Goal: Information Seeking & Learning: Learn about a topic

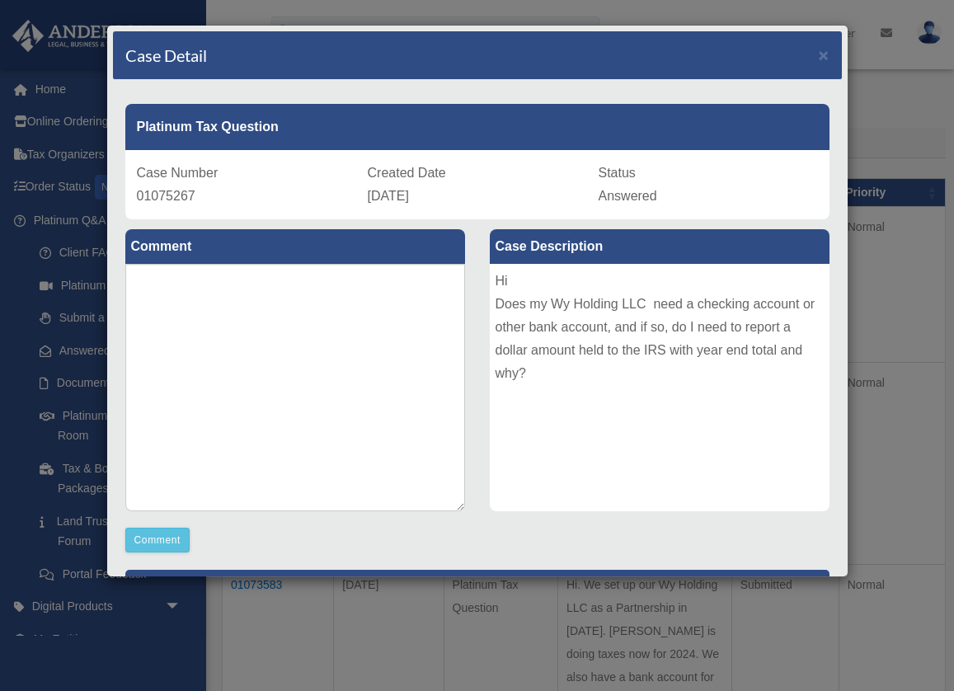
scroll to position [115, 0]
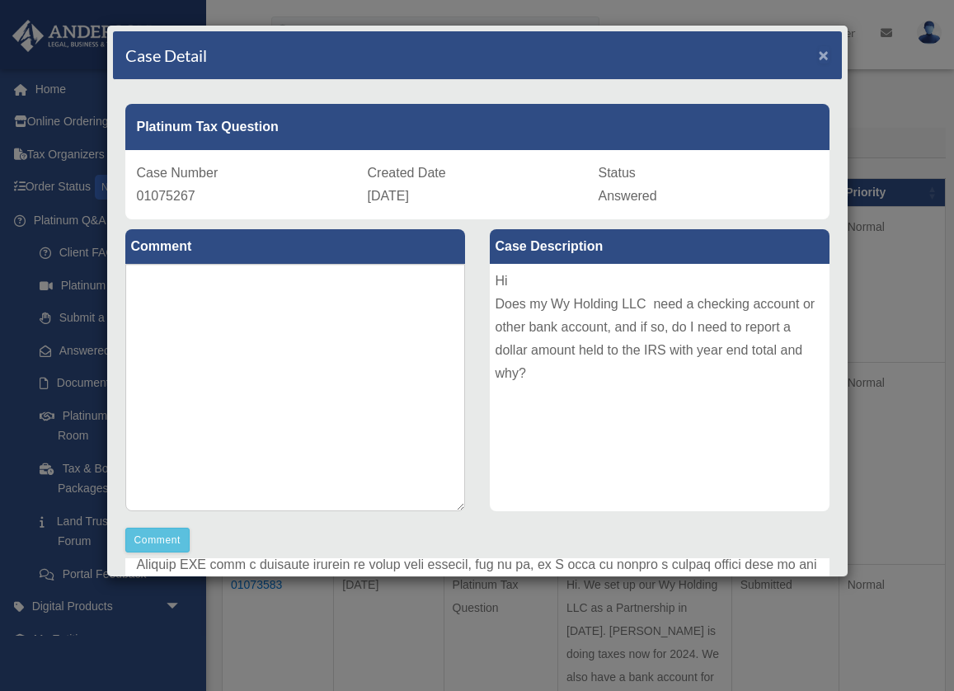
click at [820, 54] on span "×" at bounding box center [824, 54] width 11 height 19
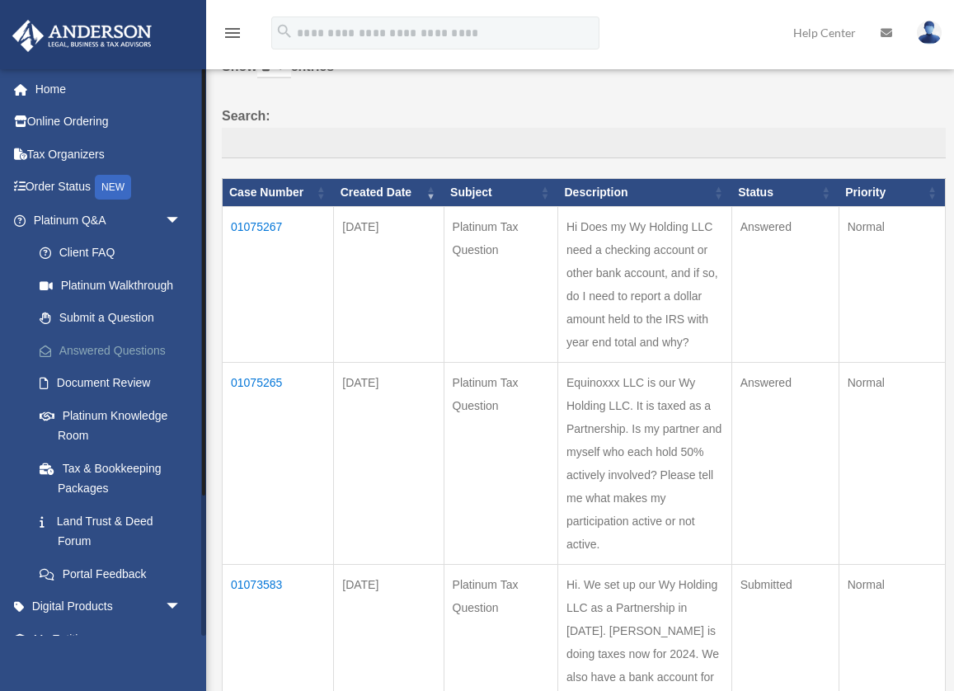
click at [112, 351] on link "Answered Questions" at bounding box center [114, 350] width 183 height 33
click at [271, 228] on td "01075267" at bounding box center [278, 285] width 111 height 156
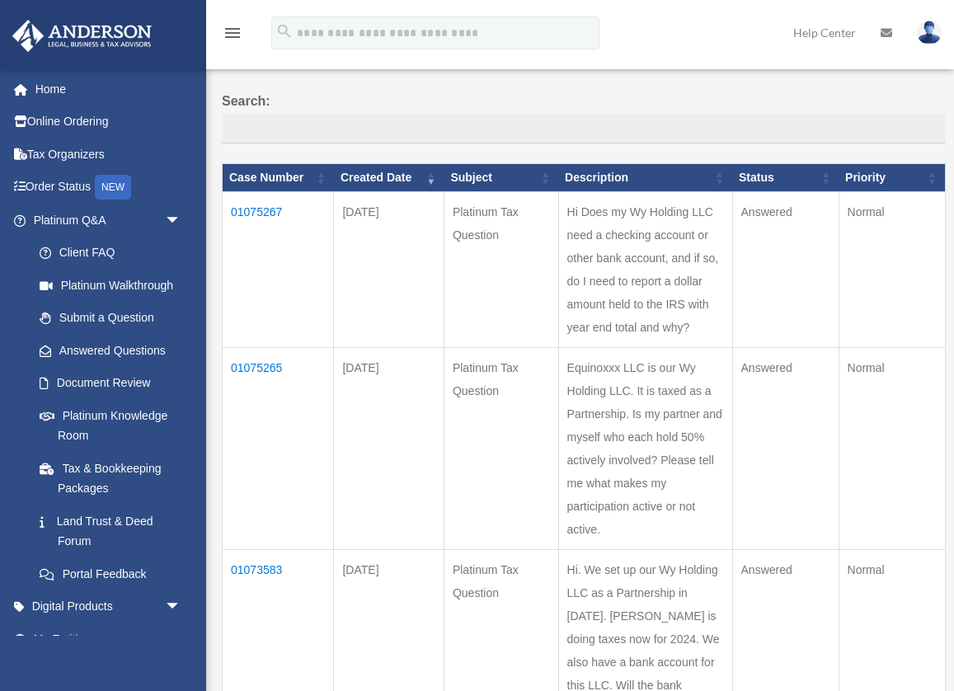
scroll to position [106, 0]
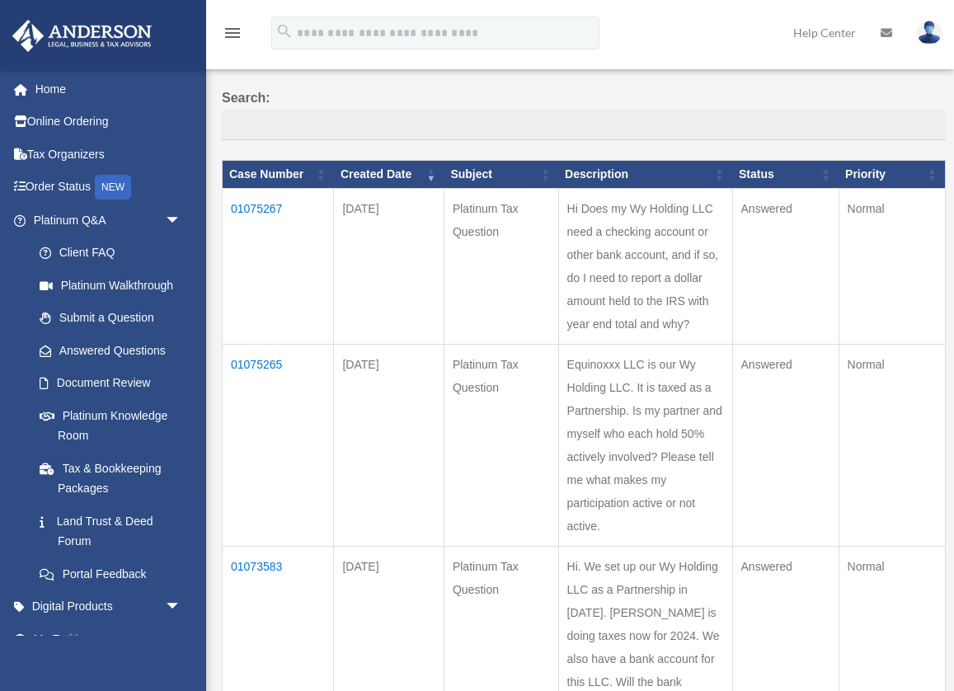
click at [276, 209] on td "01075267" at bounding box center [278, 267] width 111 height 156
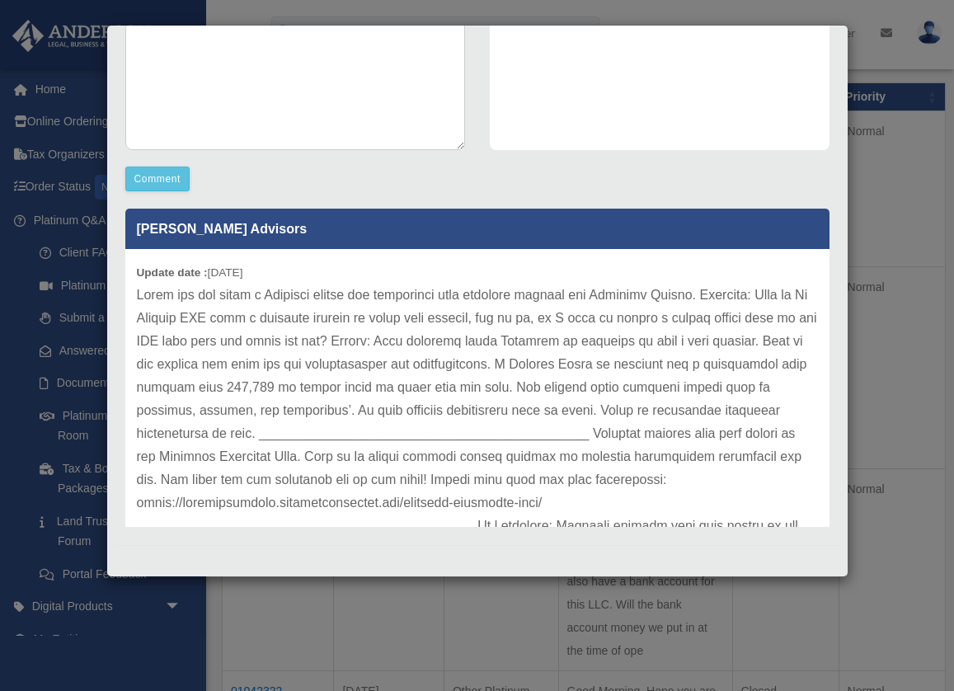
scroll to position [0, 0]
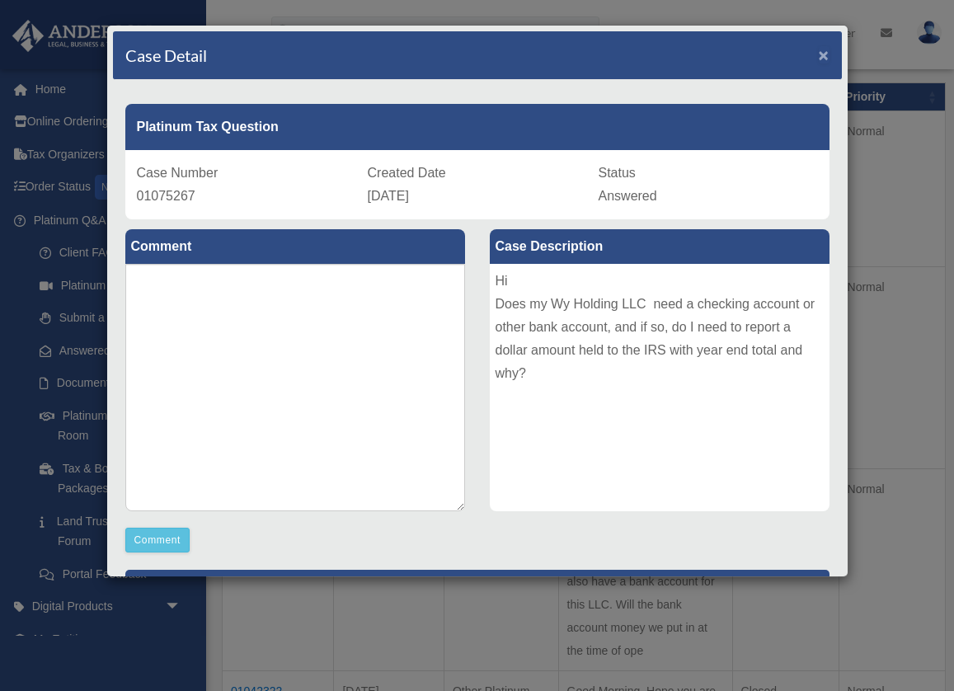
click at [821, 57] on span "×" at bounding box center [824, 54] width 11 height 19
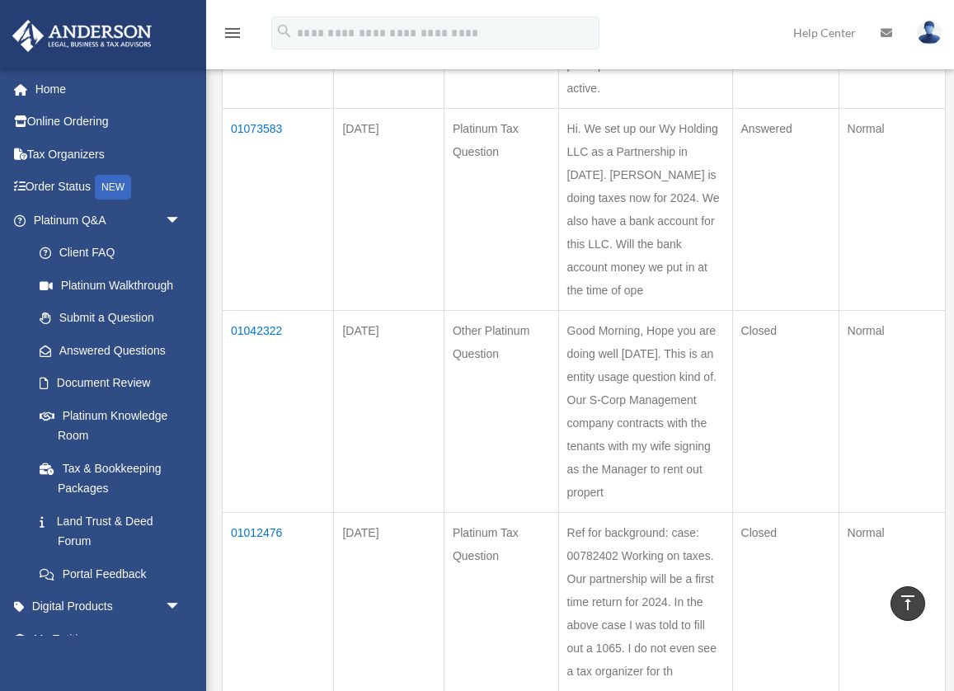
scroll to position [548, 0]
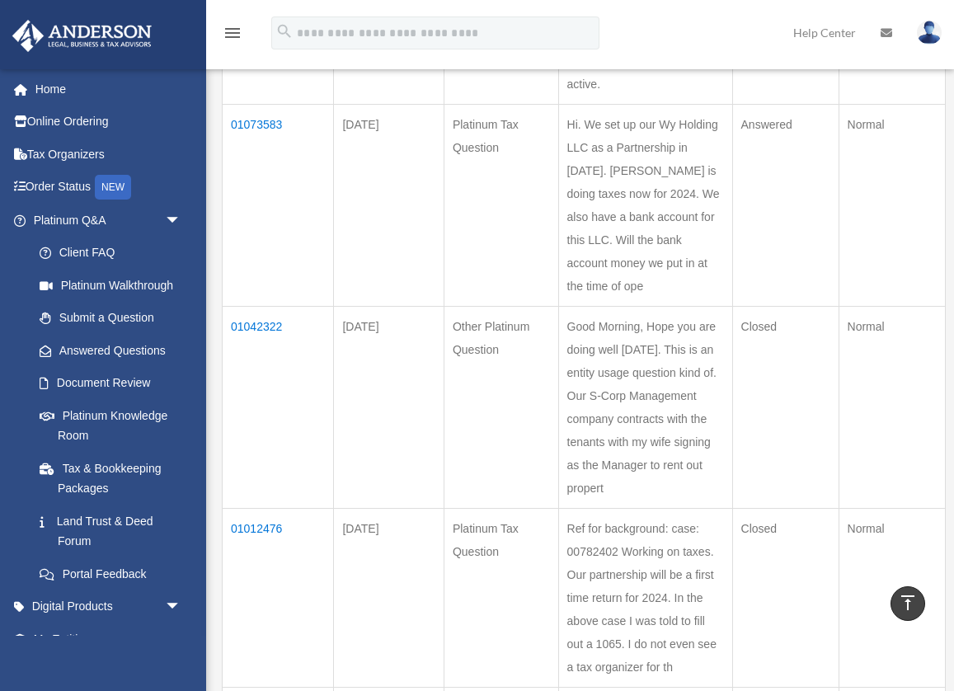
click at [272, 197] on td "01073583" at bounding box center [278, 206] width 111 height 202
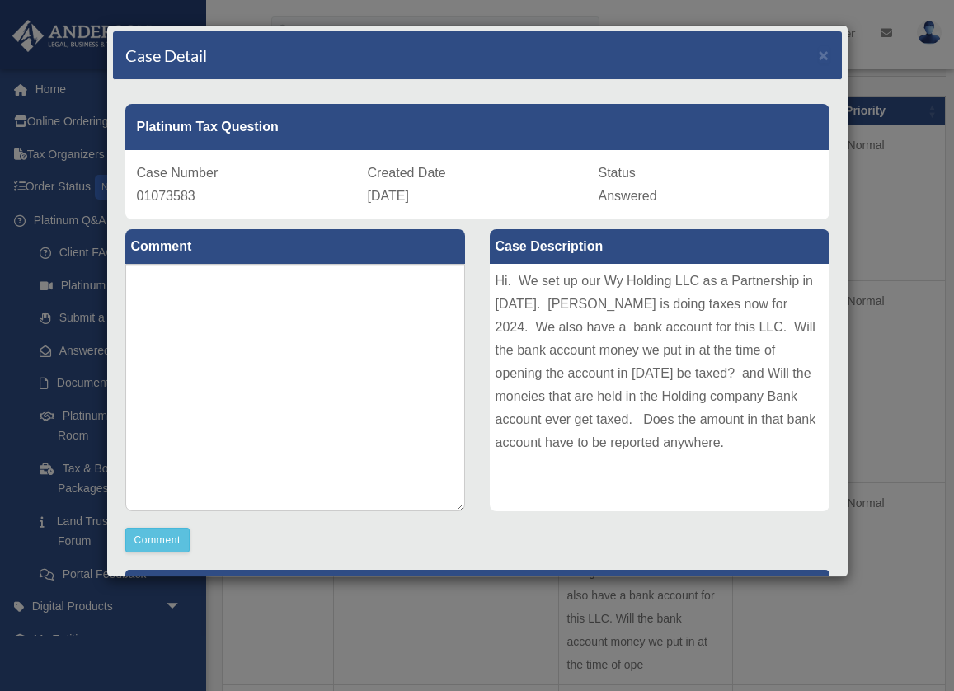
scroll to position [0, 0]
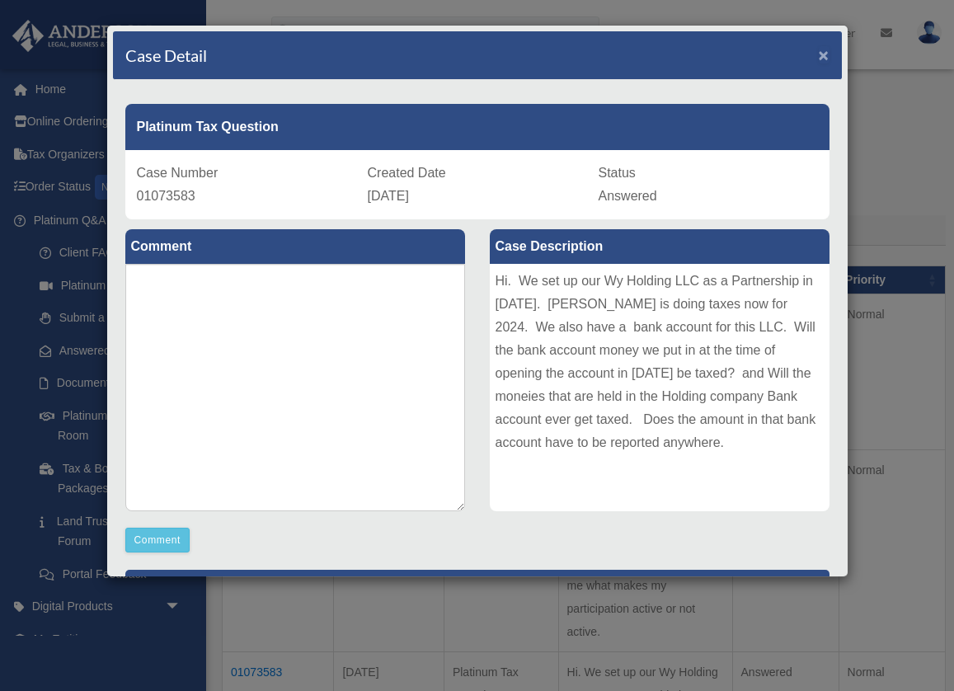
click at [827, 57] on span "×" at bounding box center [824, 54] width 11 height 19
